Goal: Transaction & Acquisition: Purchase product/service

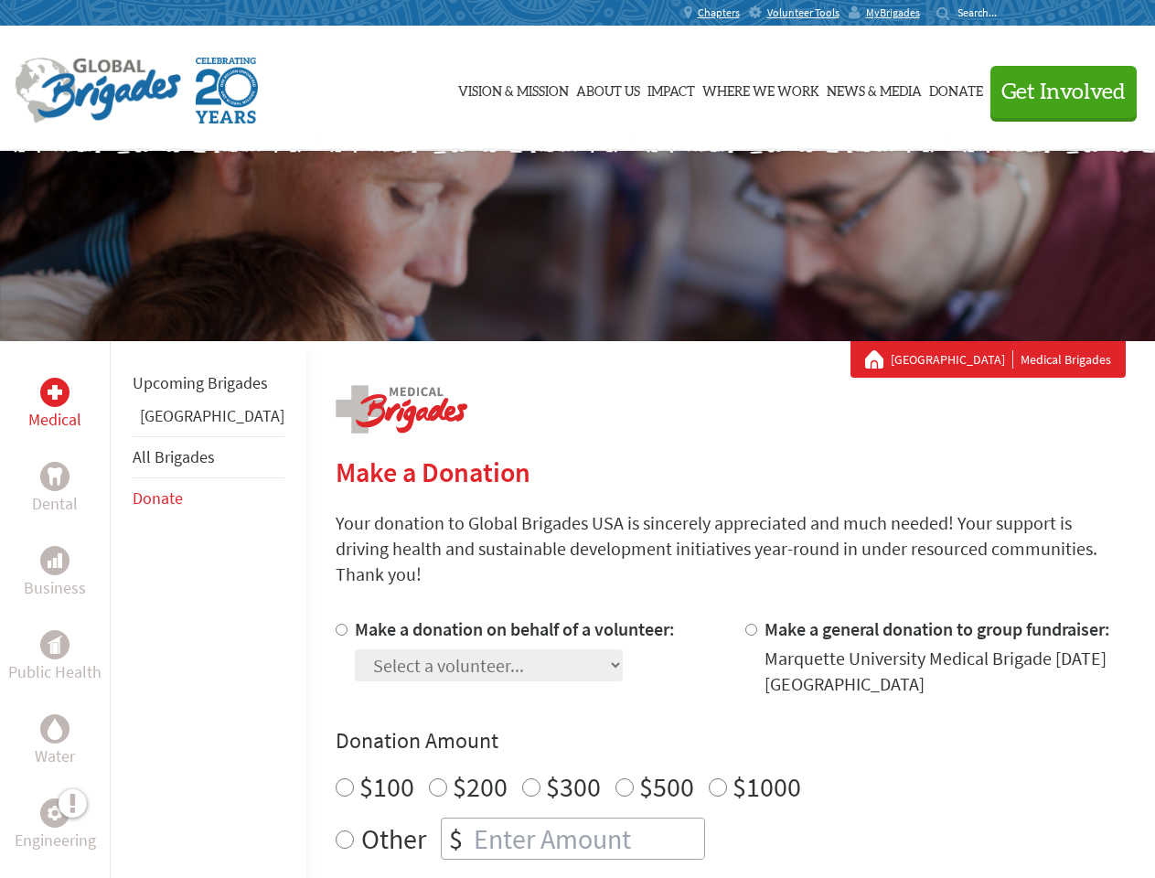
click at [1009, 13] on div "Search for:" at bounding box center [972, 12] width 73 height 15
click at [1055, 91] on span "Get Involved" at bounding box center [1063, 92] width 124 height 22
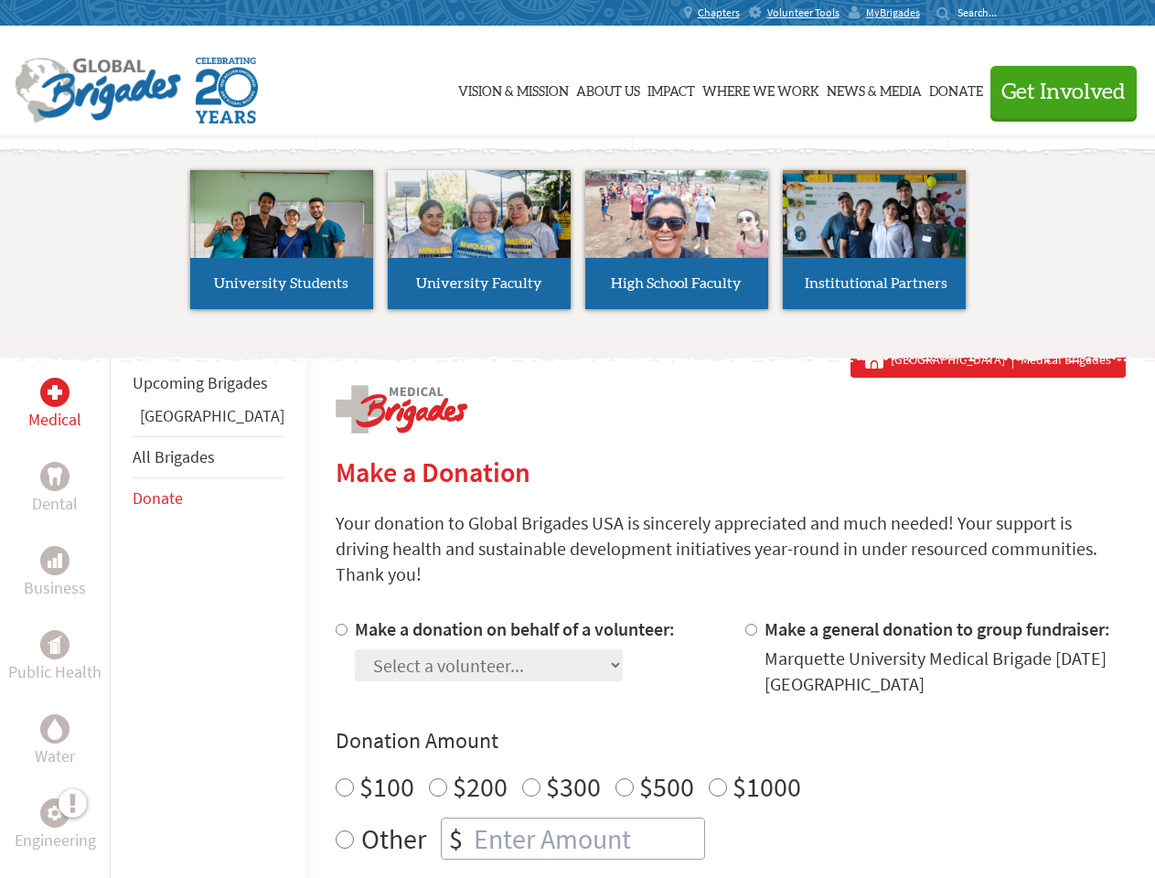
click at [578, 246] on li "High School Faculty" at bounding box center [676, 239] width 197 height 168
click at [121, 609] on div "Upcoming Brigades Panama All Brigades Donate" at bounding box center [208, 780] width 197 height 878
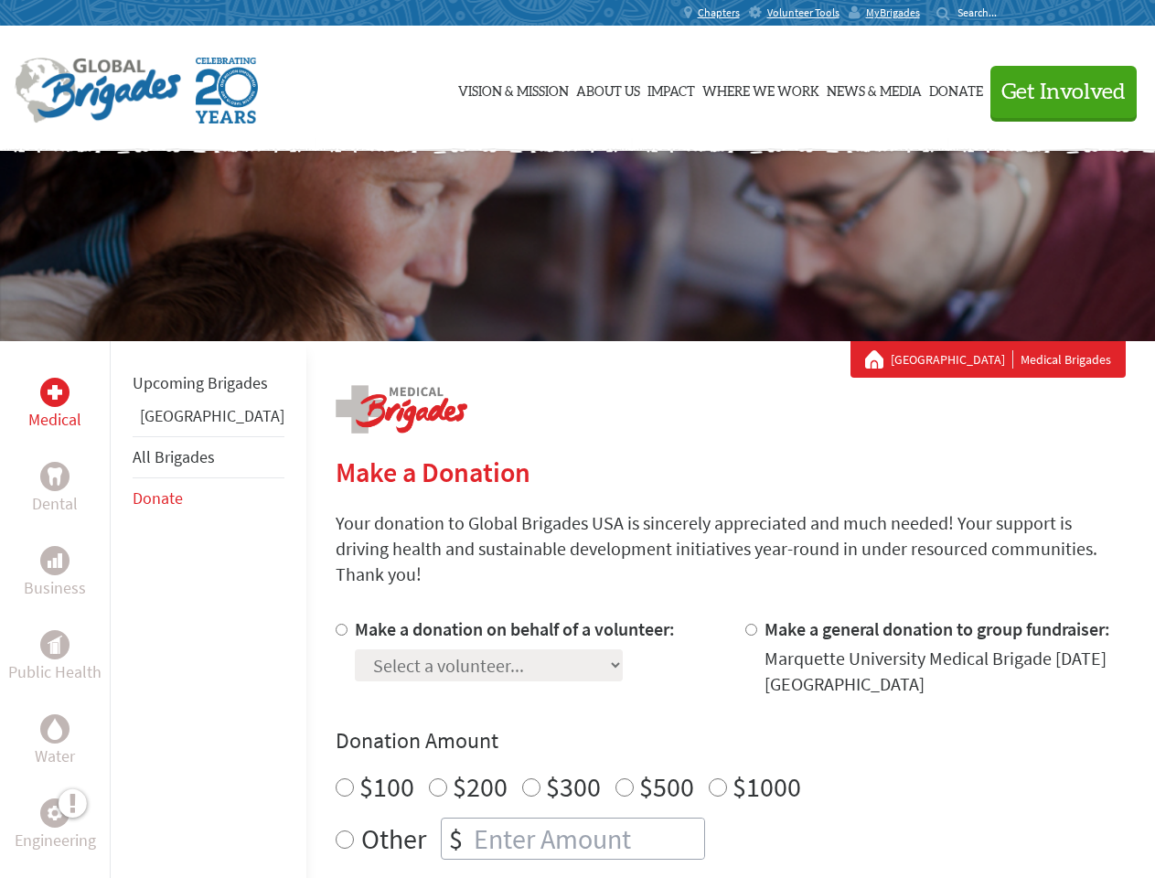
click at [699, 734] on div "Donation Amount $100 $200 $300 $500 $1000 Other $" at bounding box center [731, 792] width 790 height 133
click at [336, 624] on input "Make a donation on behalf of a volunteer:" at bounding box center [342, 630] width 12 height 12
radio input "true"
click at [745, 624] on input "Make a general donation to group fundraiser:" at bounding box center [751, 630] width 12 height 12
radio input "true"
